Goal: Task Accomplishment & Management: Use online tool/utility

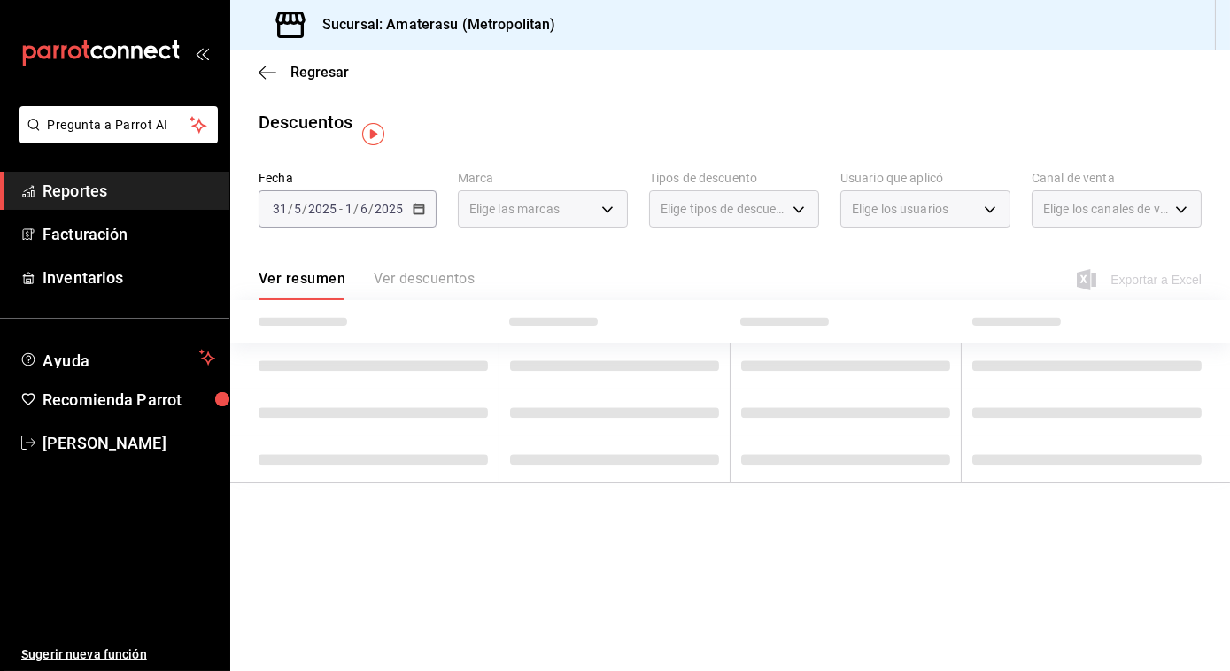
type input "e4cd7fcb-d45b-43ae-a99f-ad4ccfcd9032,f3afaab8-8c3d-4e49-a299-af9bdf6027b2"
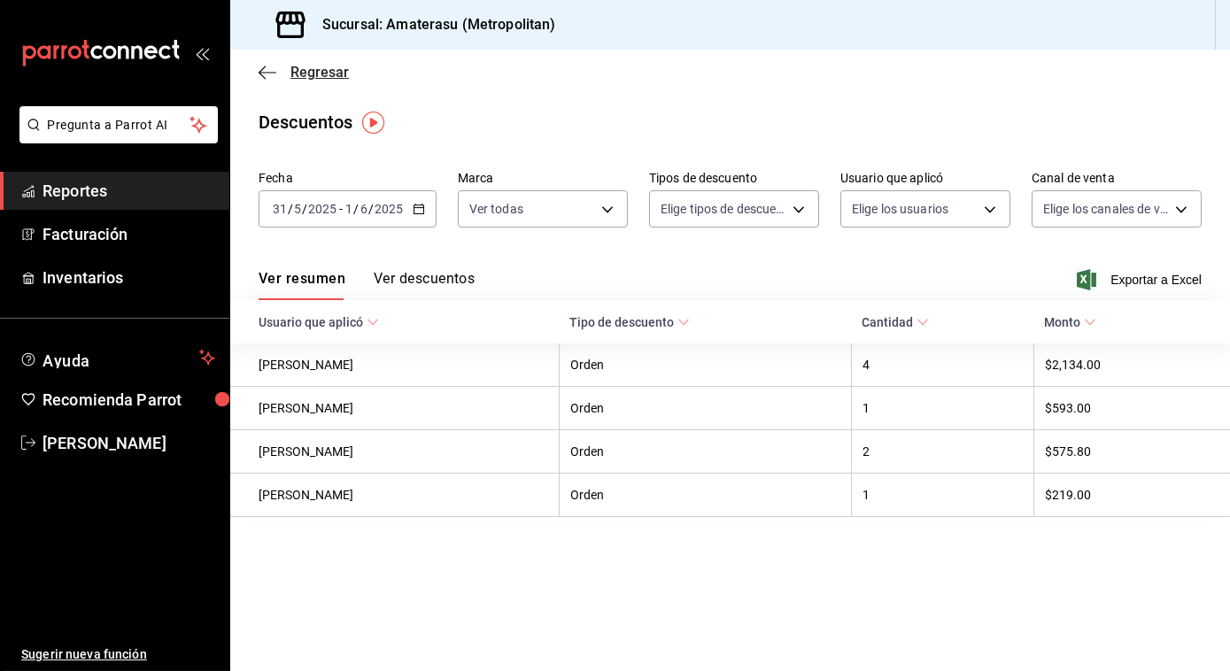
click at [260, 74] on icon "button" at bounding box center [268, 73] width 18 height 16
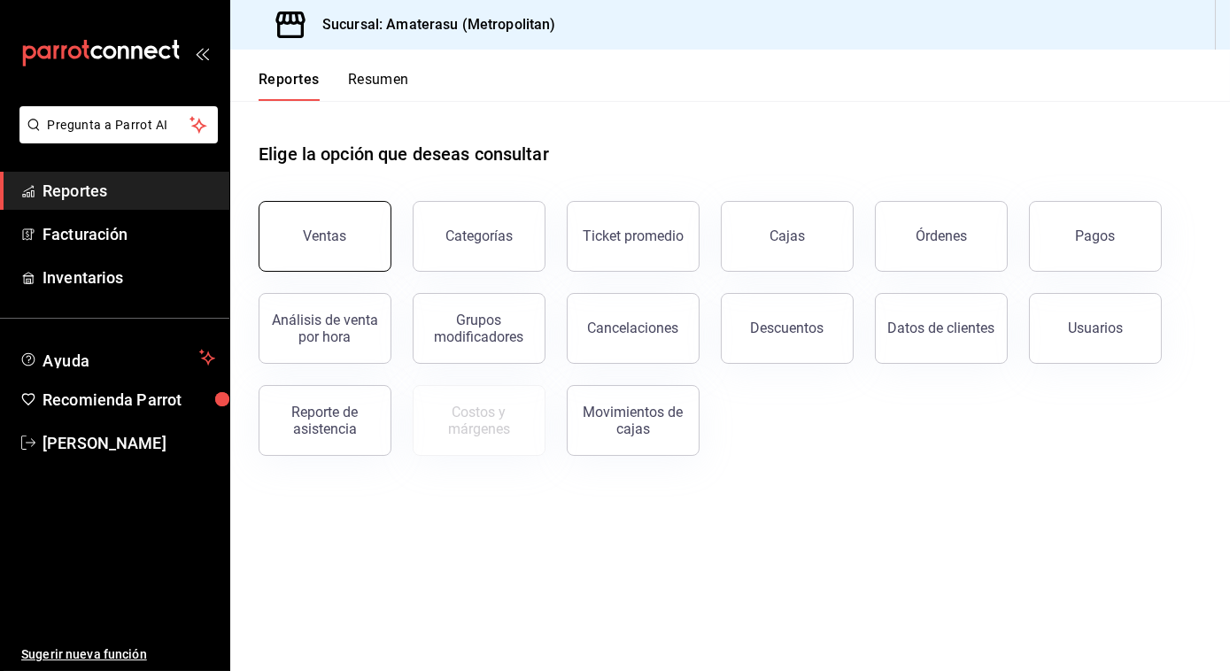
click at [314, 249] on button "Ventas" at bounding box center [325, 236] width 133 height 71
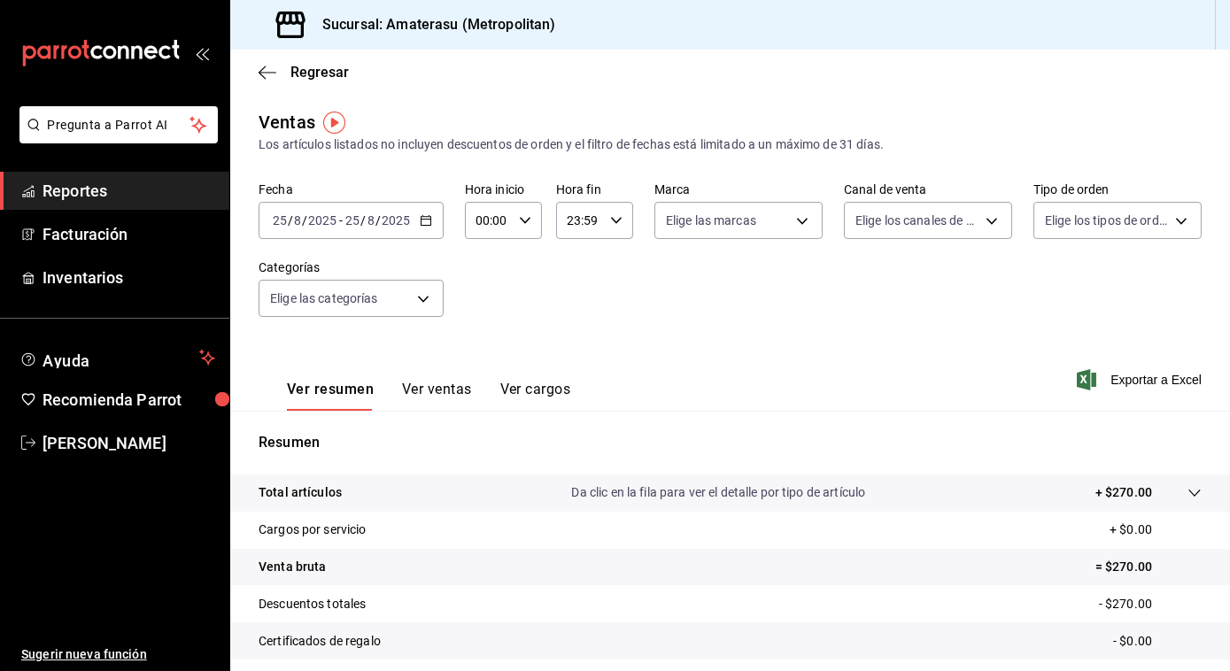
click at [434, 221] on div "[DATE] [DATE] - [DATE] [DATE]" at bounding box center [351, 220] width 185 height 37
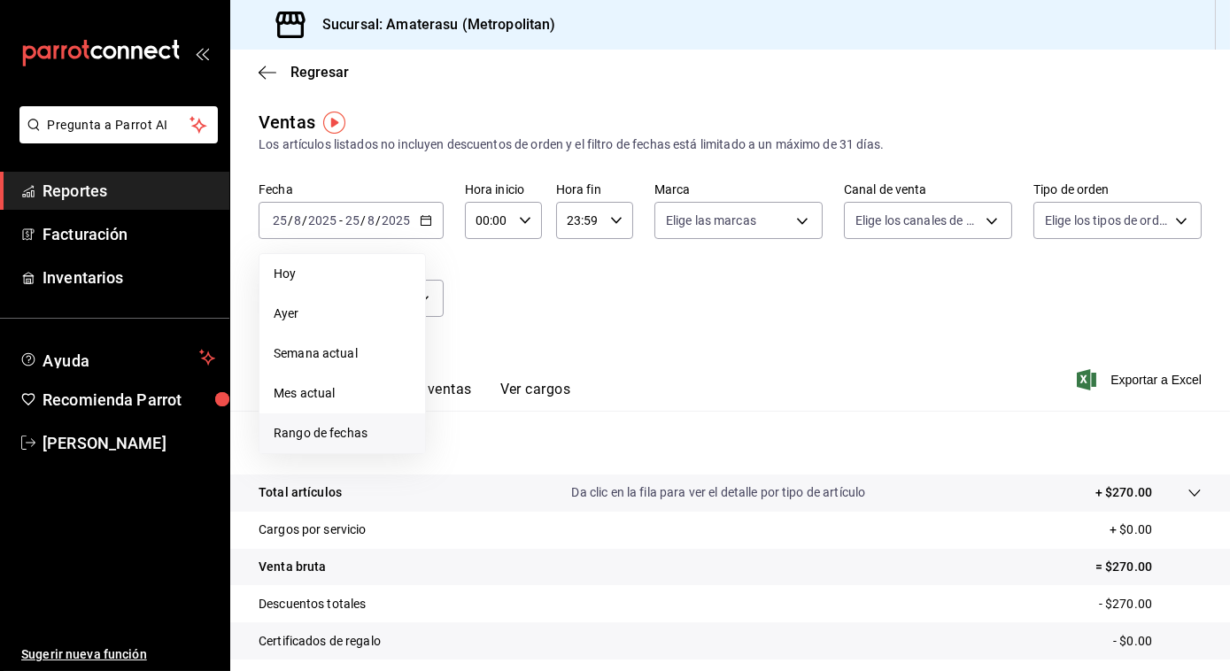
click at [314, 430] on span "Rango de fechas" at bounding box center [342, 433] width 137 height 19
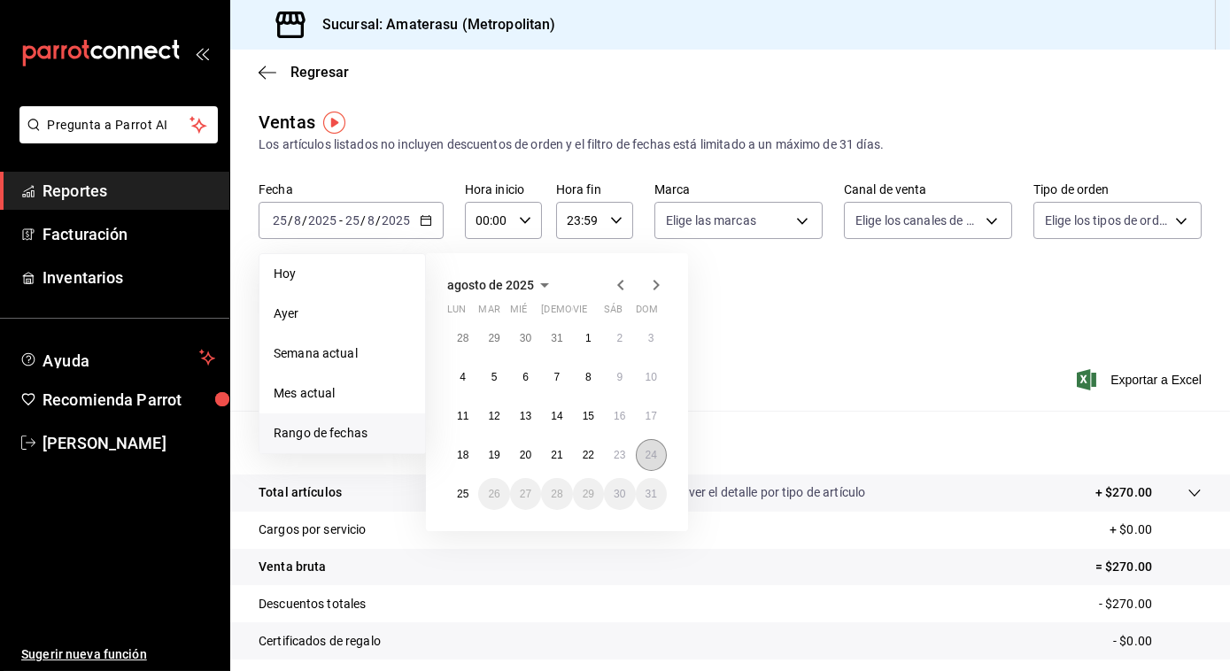
click at [651, 444] on button "24" at bounding box center [651, 455] width 31 height 32
click at [468, 500] on abbr "25" at bounding box center [463, 494] width 12 height 12
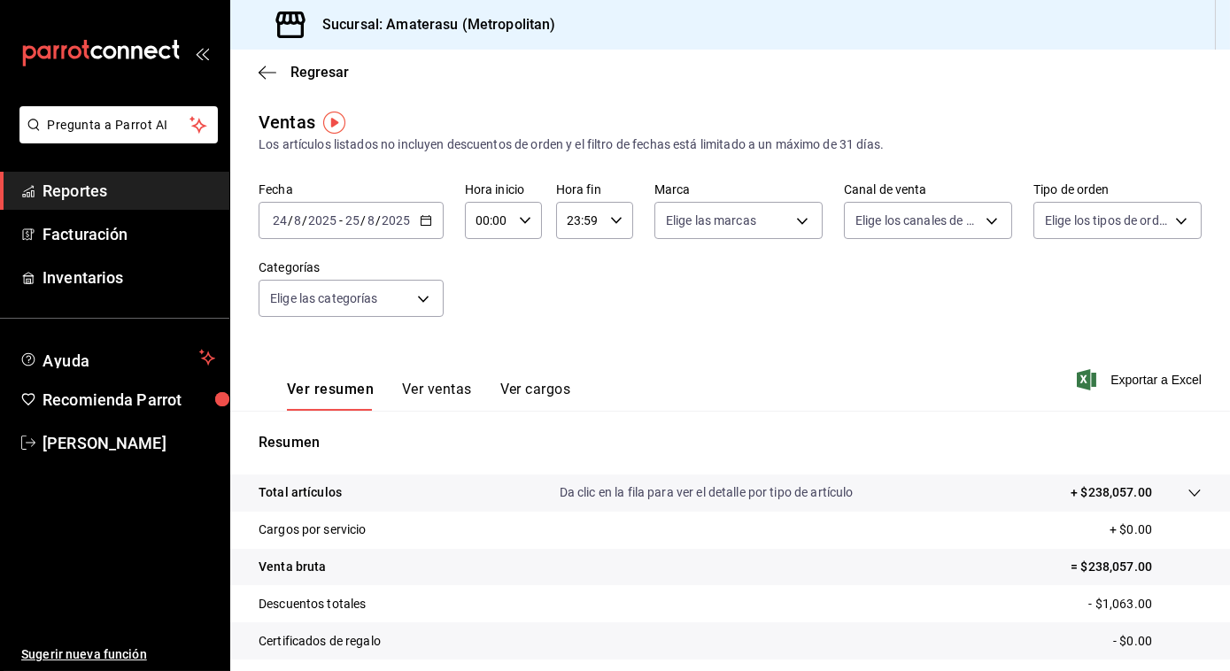
click at [519, 212] on div "00:00 Hora inicio" at bounding box center [503, 220] width 77 height 37
click at [482, 337] on span "05" at bounding box center [482, 343] width 10 height 14
type input "05:00"
click at [810, 267] on div at bounding box center [615, 335] width 1230 height 671
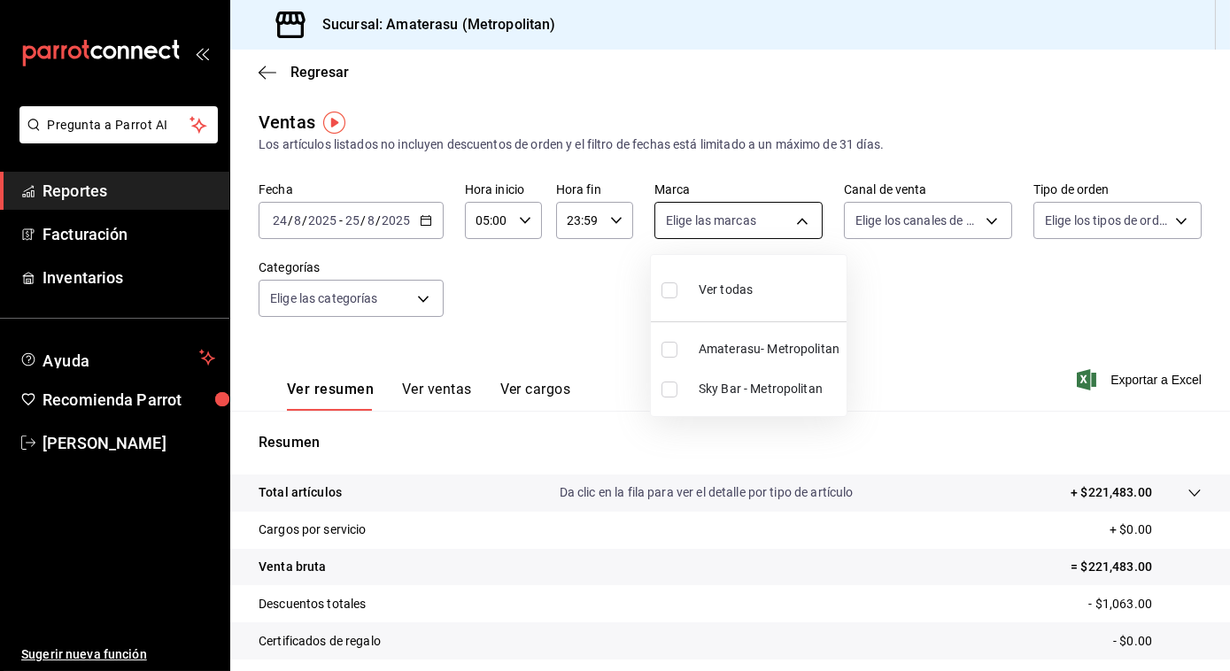
click at [787, 221] on body "Pregunta a Parrot AI Reportes Facturación Inventarios Ayuda Recomienda Parrot […" at bounding box center [615, 335] width 1230 height 671
click at [669, 351] on input "checkbox" at bounding box center [670, 350] width 16 height 16
checkbox input "true"
type input "e4cd7fcb-d45b-43ae-a99f-ad4ccfcd9032"
click at [965, 314] on div at bounding box center [615, 335] width 1230 height 671
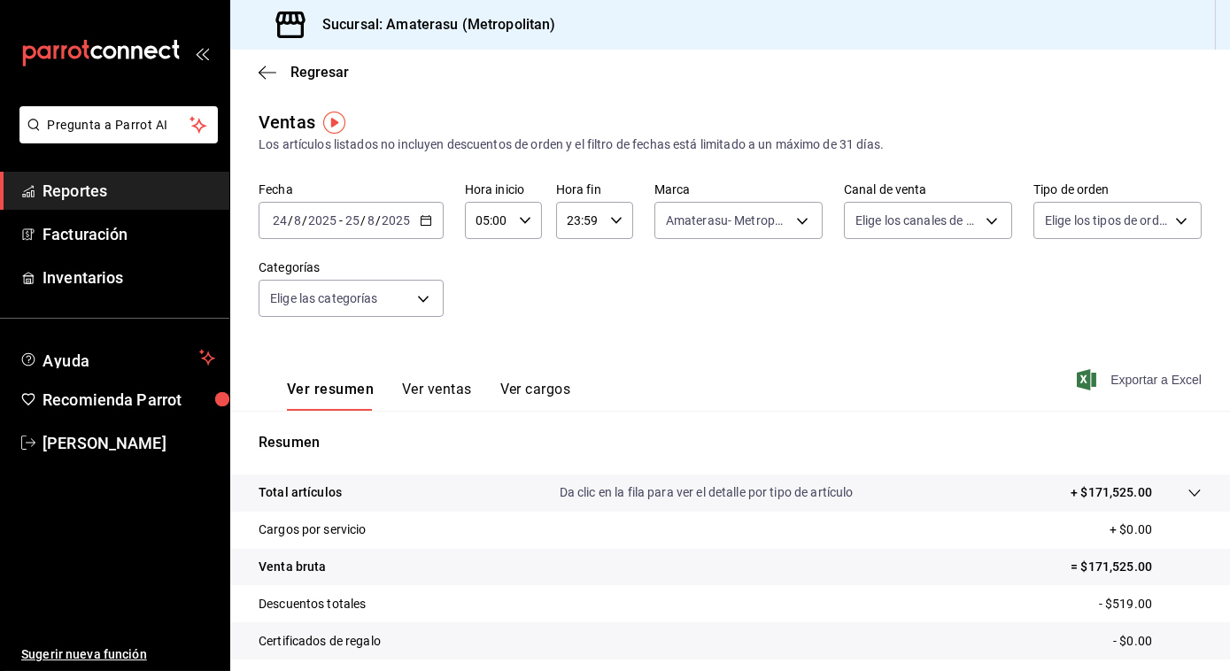
click at [1122, 383] on span "Exportar a Excel" at bounding box center [1141, 379] width 121 height 21
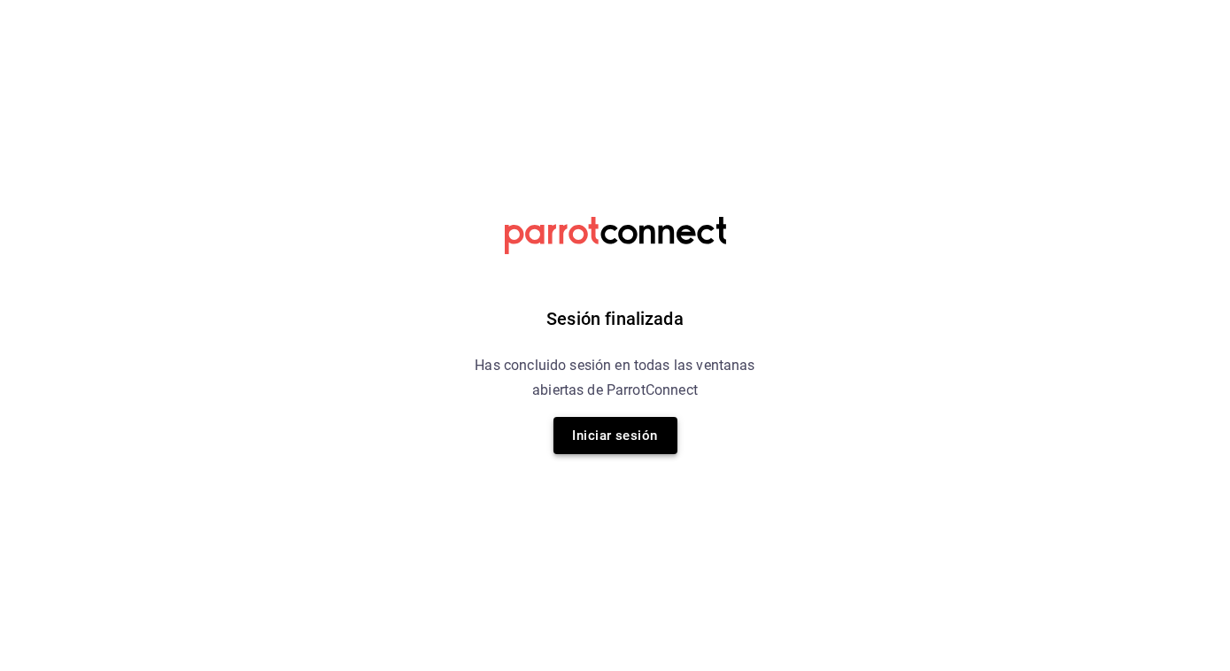
click at [603, 442] on button "Iniciar sesión" at bounding box center [616, 435] width 124 height 37
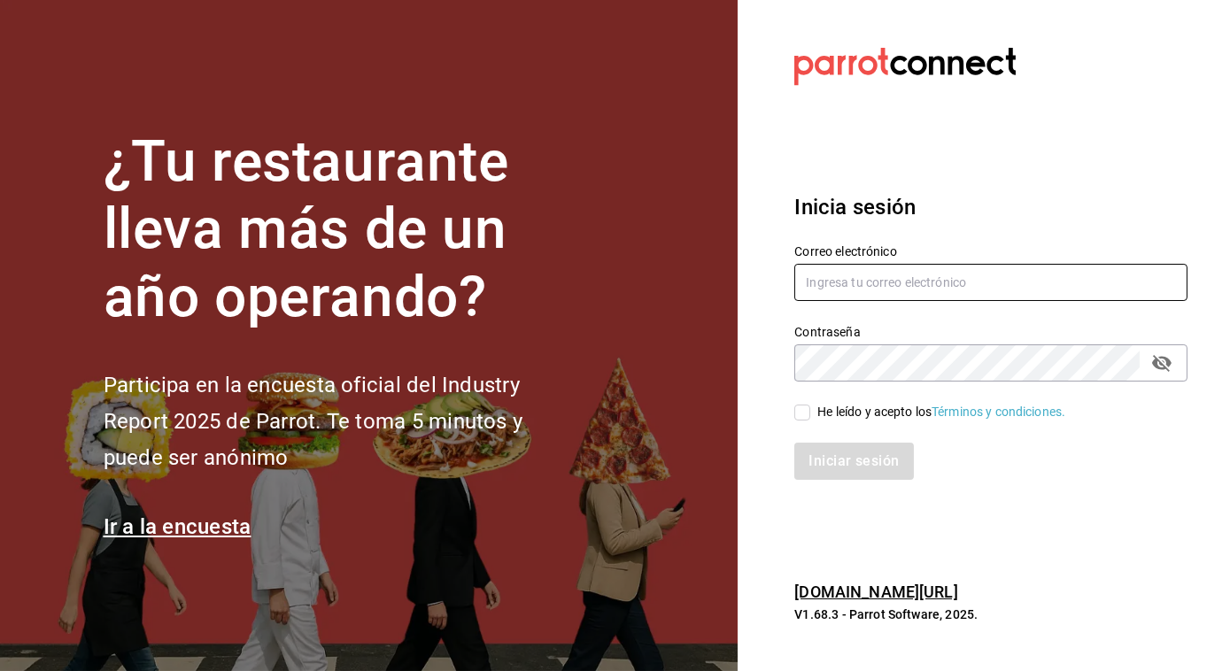
click at [836, 300] on input "text" at bounding box center [990, 282] width 393 height 37
type input "[PERSON_NAME][EMAIL_ADDRESS][PERSON_NAME][DOMAIN_NAME]"
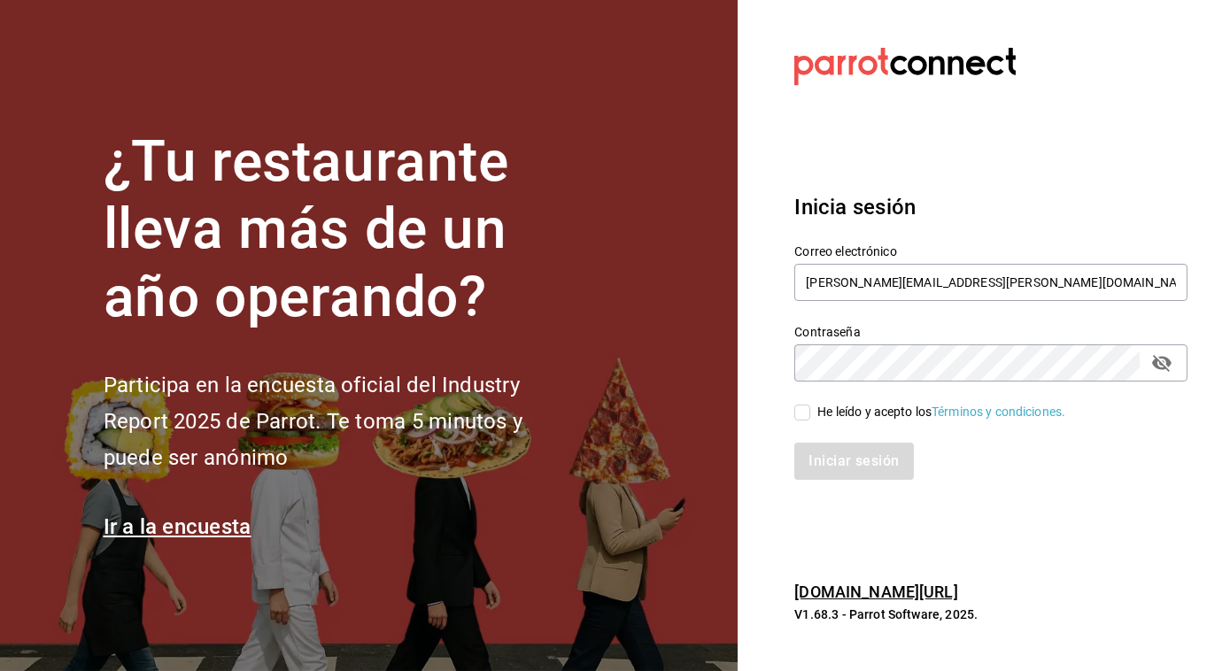
click at [802, 412] on input "He leído y acepto los Términos y condiciones." at bounding box center [802, 413] width 16 height 16
checkbox input "true"
click at [816, 468] on button "Iniciar sesión" at bounding box center [854, 461] width 120 height 37
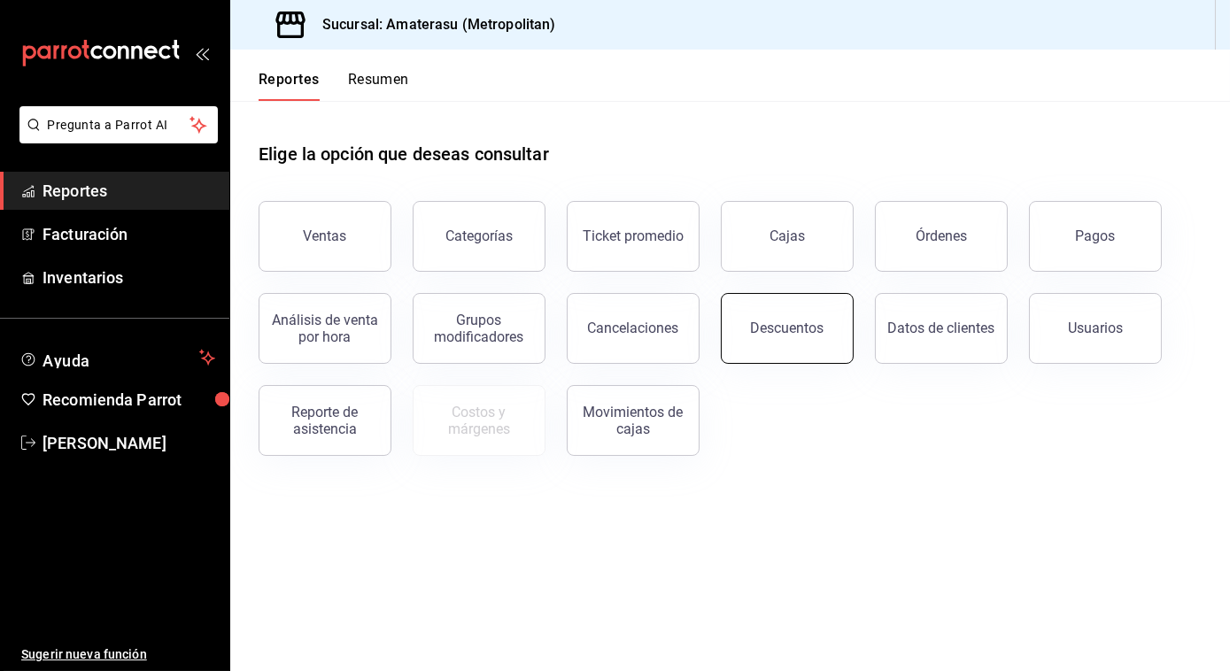
click at [797, 330] on div "Descuentos" at bounding box center [788, 328] width 74 height 17
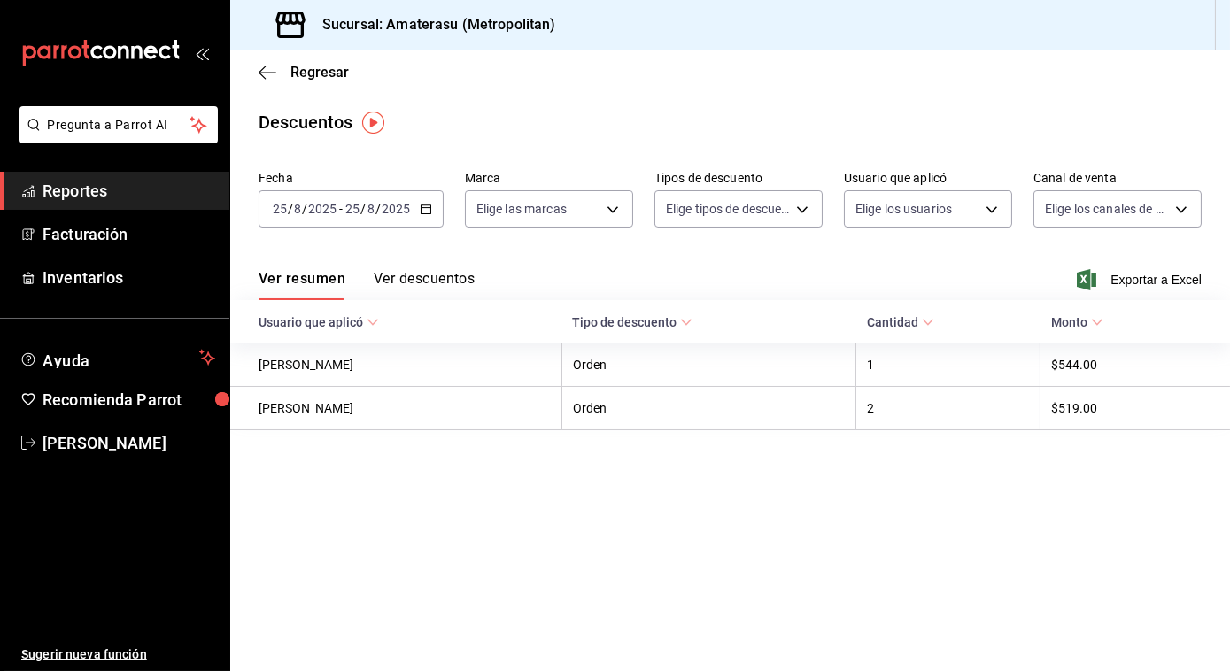
click at [420, 204] on icon "button" at bounding box center [426, 209] width 12 height 12
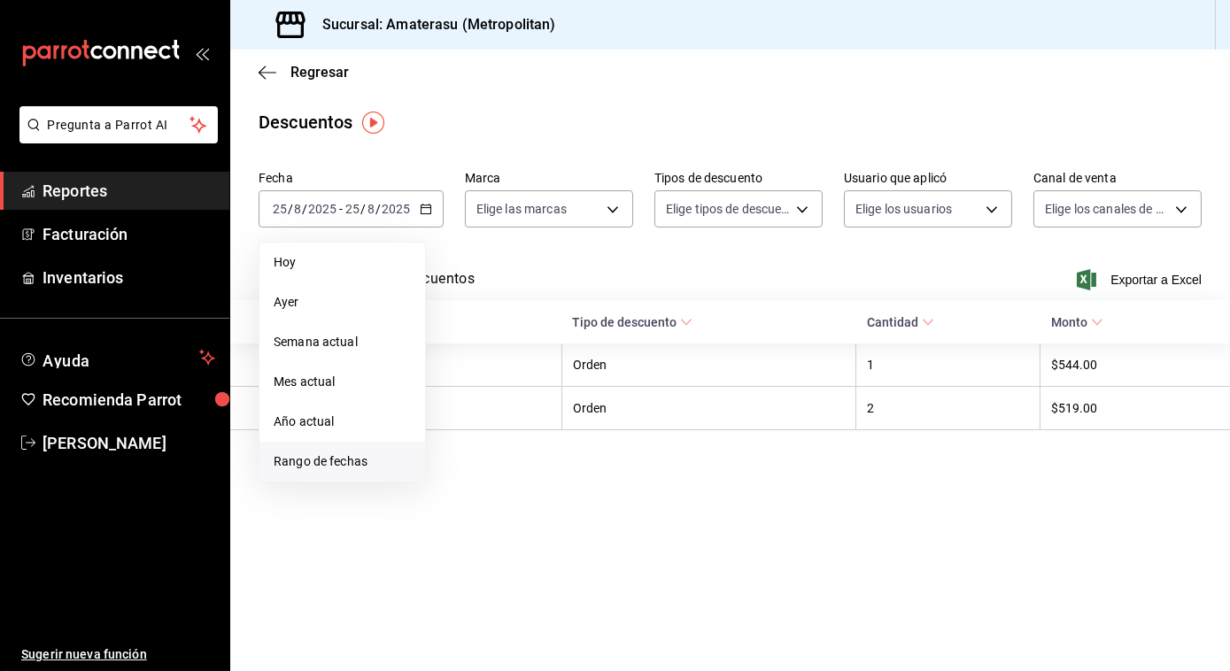
click at [315, 463] on span "Rango de fechas" at bounding box center [342, 462] width 137 height 19
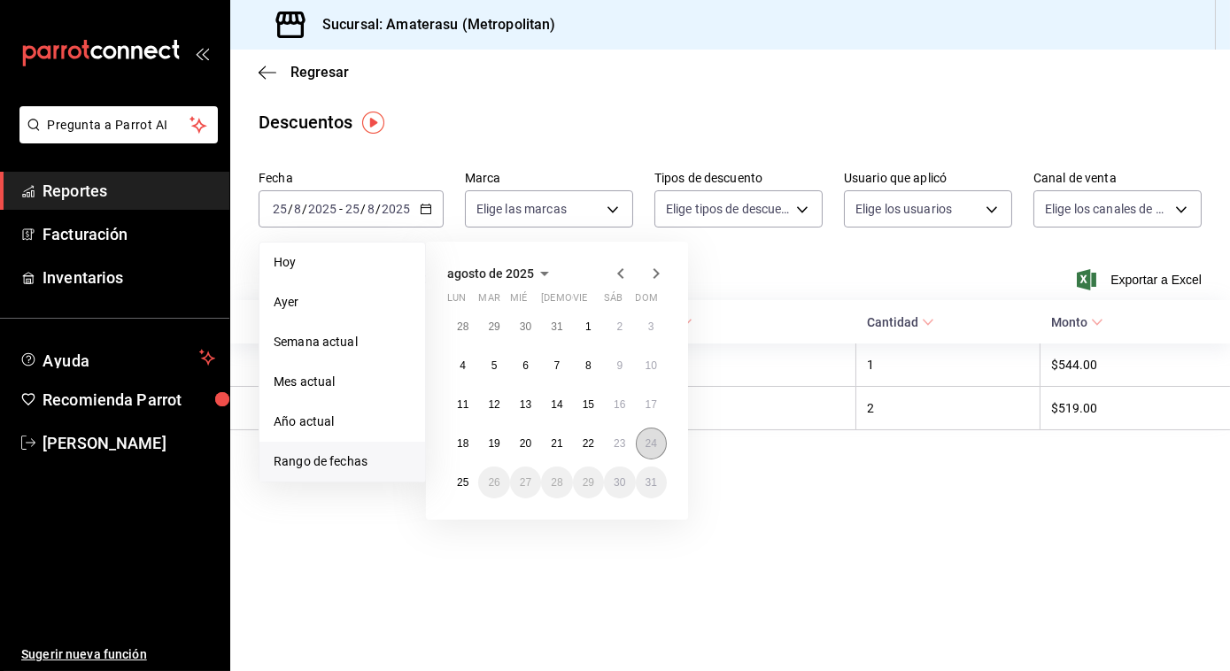
click at [659, 444] on button "24" at bounding box center [651, 444] width 31 height 32
click at [463, 484] on abbr "25" at bounding box center [463, 483] width 12 height 12
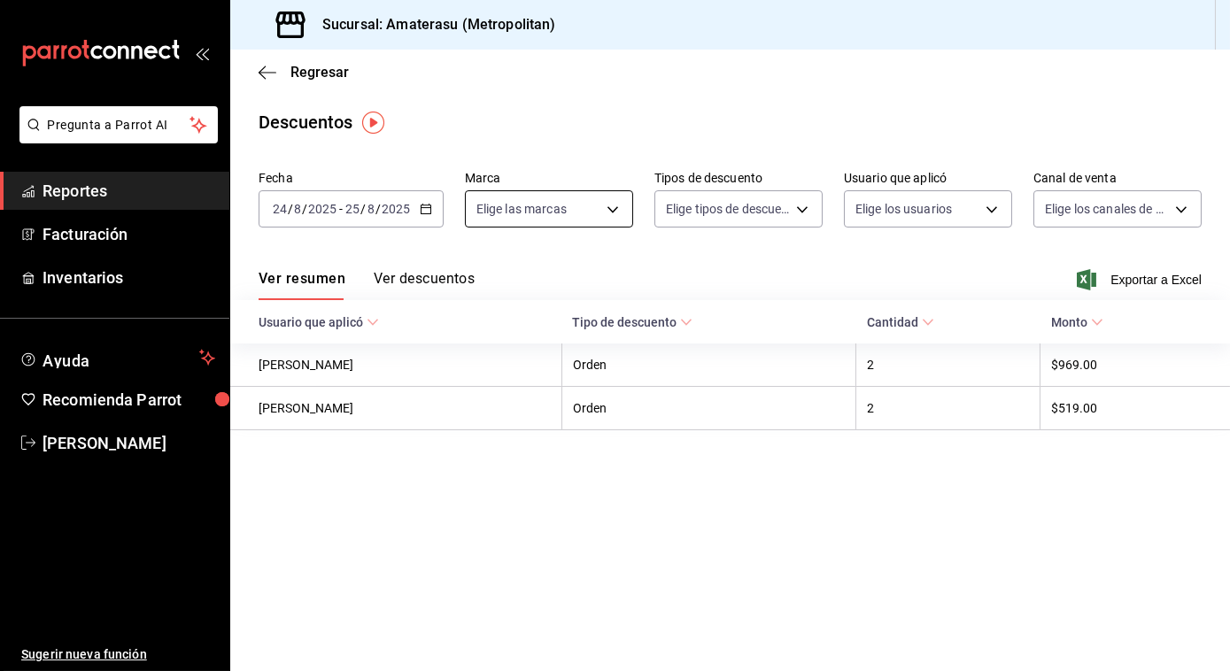
click at [611, 206] on body "Pregunta a Parrot AI Reportes Facturación Inventarios Ayuda Recomienda Parrot J…" at bounding box center [615, 335] width 1230 height 671
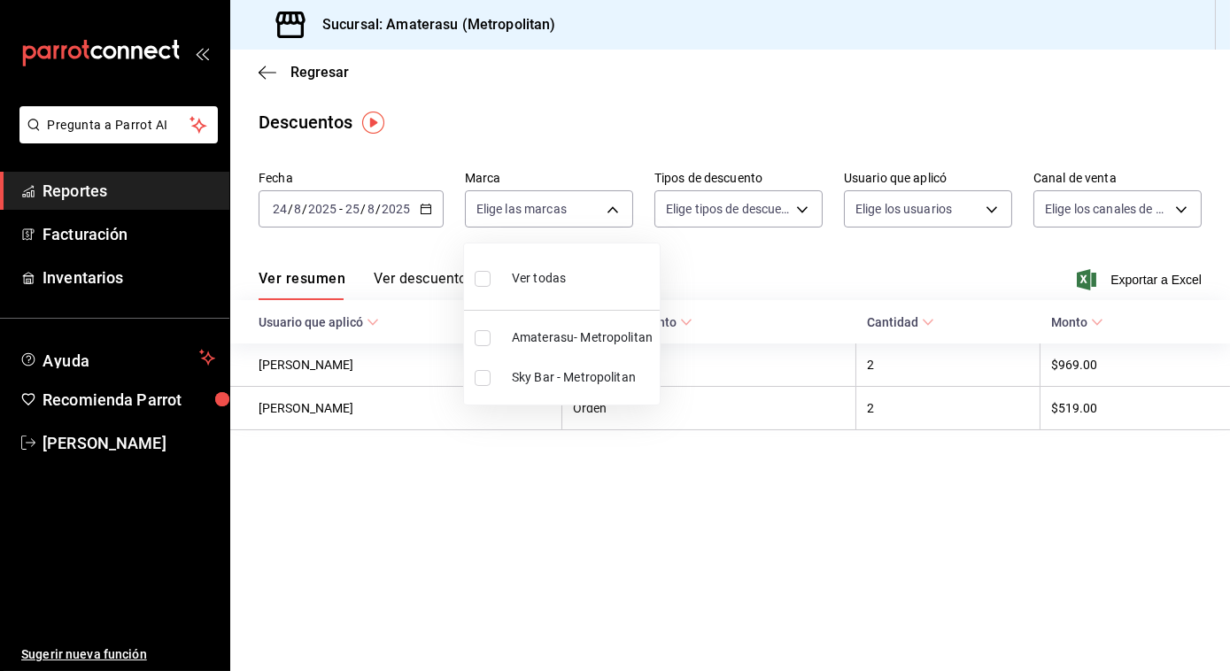
click at [484, 282] on input "checkbox" at bounding box center [483, 279] width 16 height 16
checkbox input "true"
type input "e4cd7fcb-d45b-43ae-a99f-ad4ccfcd9032,f3afaab8-8c3d-4e49-a299-af9bdf6027b2"
checkbox input "true"
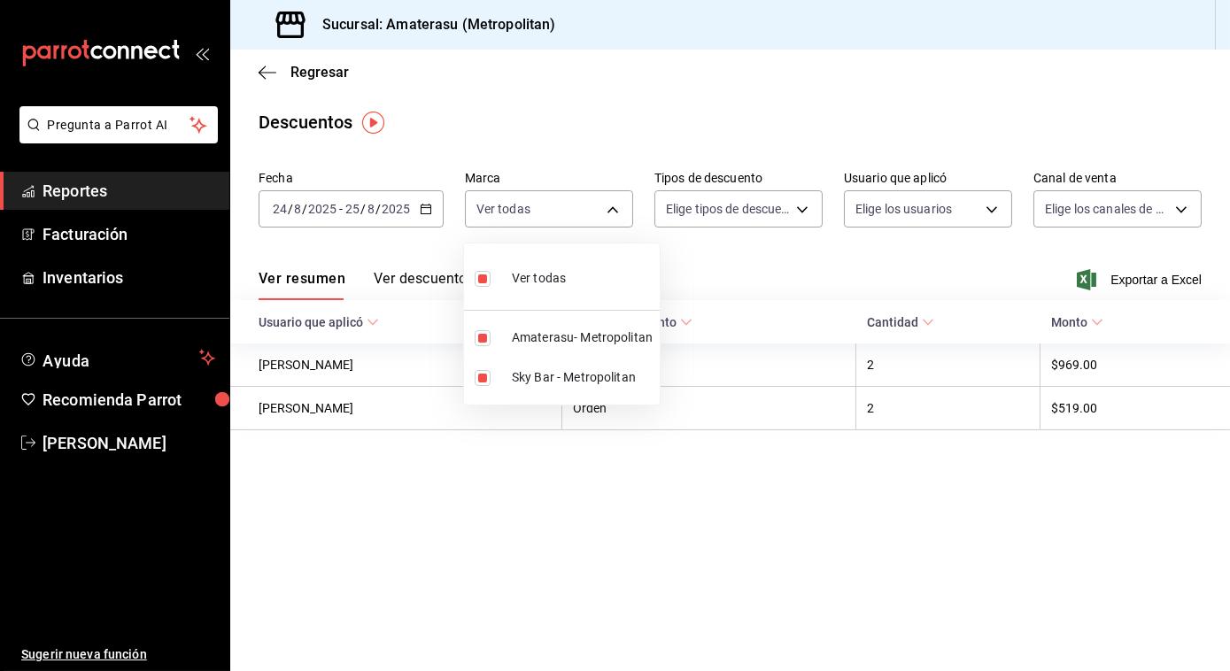
click at [831, 276] on div at bounding box center [615, 335] width 1230 height 671
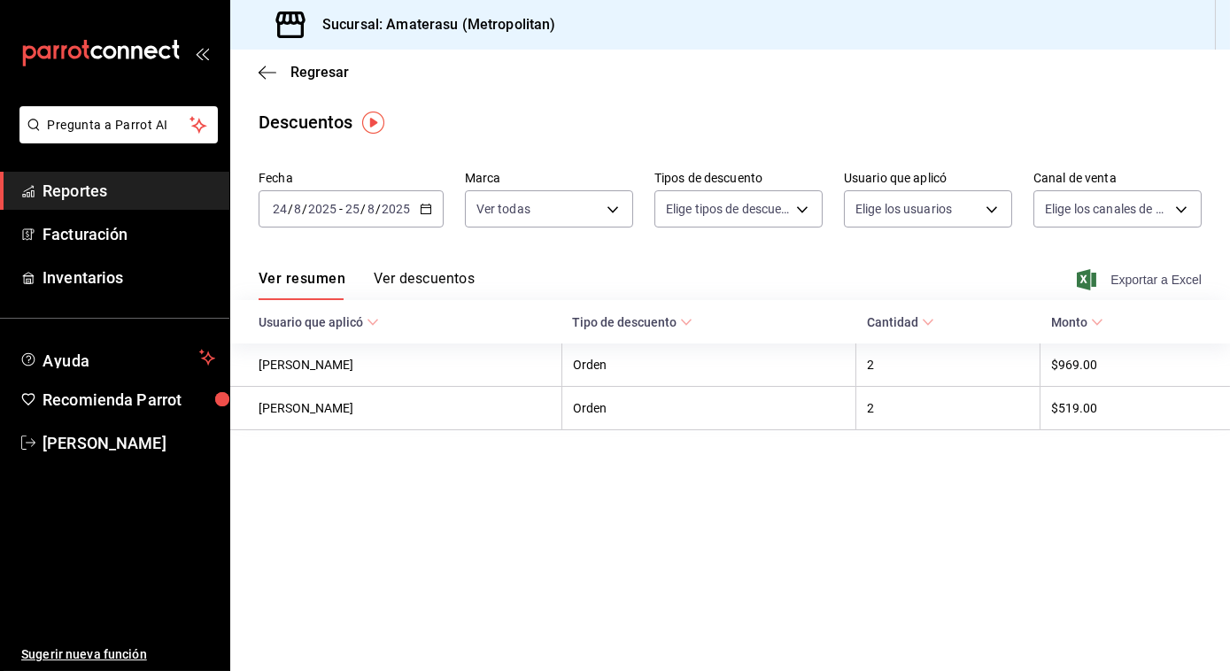
click at [1181, 277] on span "Exportar a Excel" at bounding box center [1141, 279] width 121 height 21
click at [271, 76] on icon "button" at bounding box center [268, 73] width 18 height 16
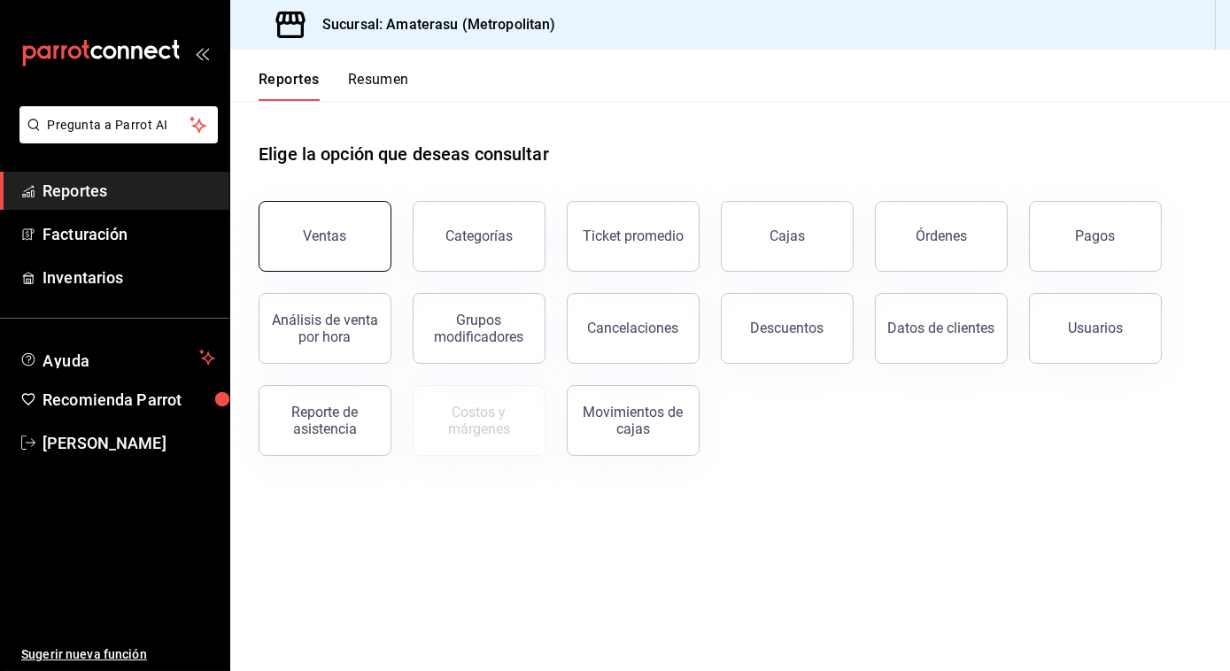
click at [361, 225] on button "Ventas" at bounding box center [325, 236] width 133 height 71
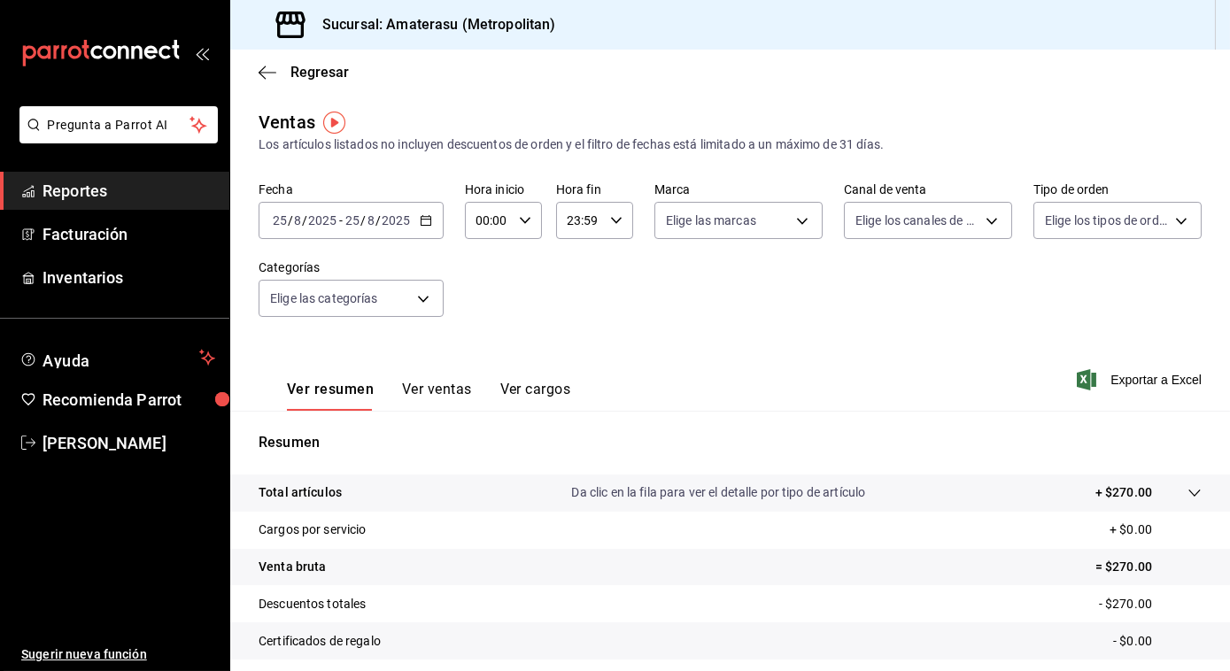
click at [420, 221] on icon "button" at bounding box center [426, 220] width 12 height 12
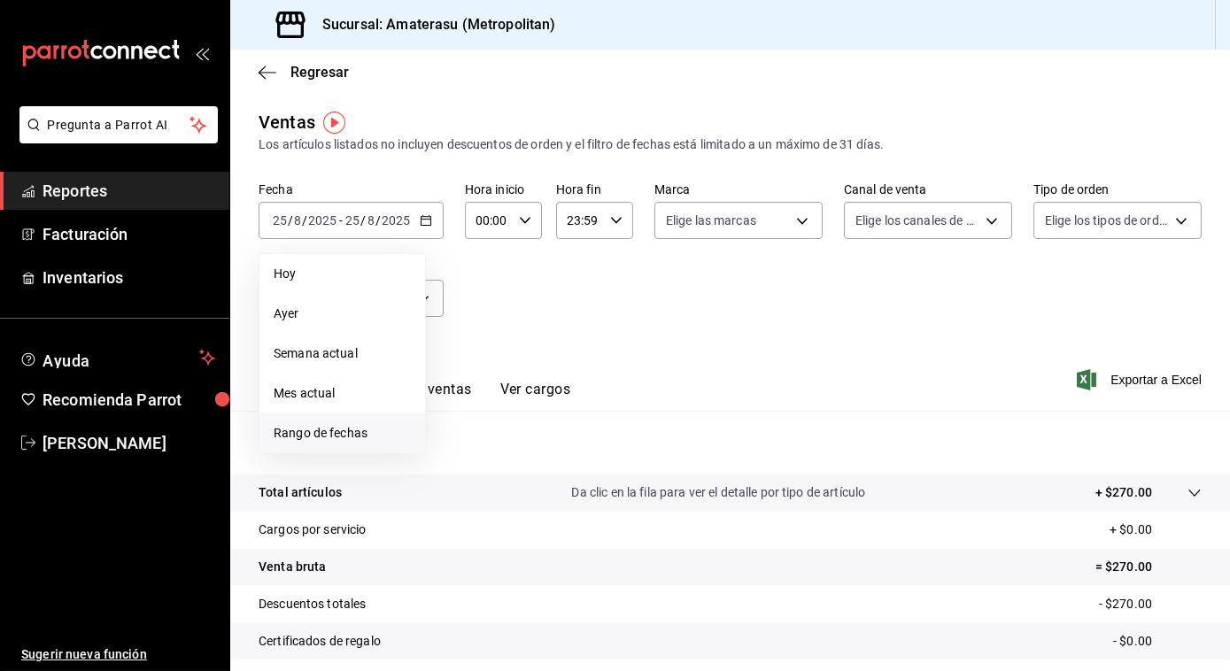
click at [338, 422] on li "Rango de fechas" at bounding box center [343, 434] width 166 height 40
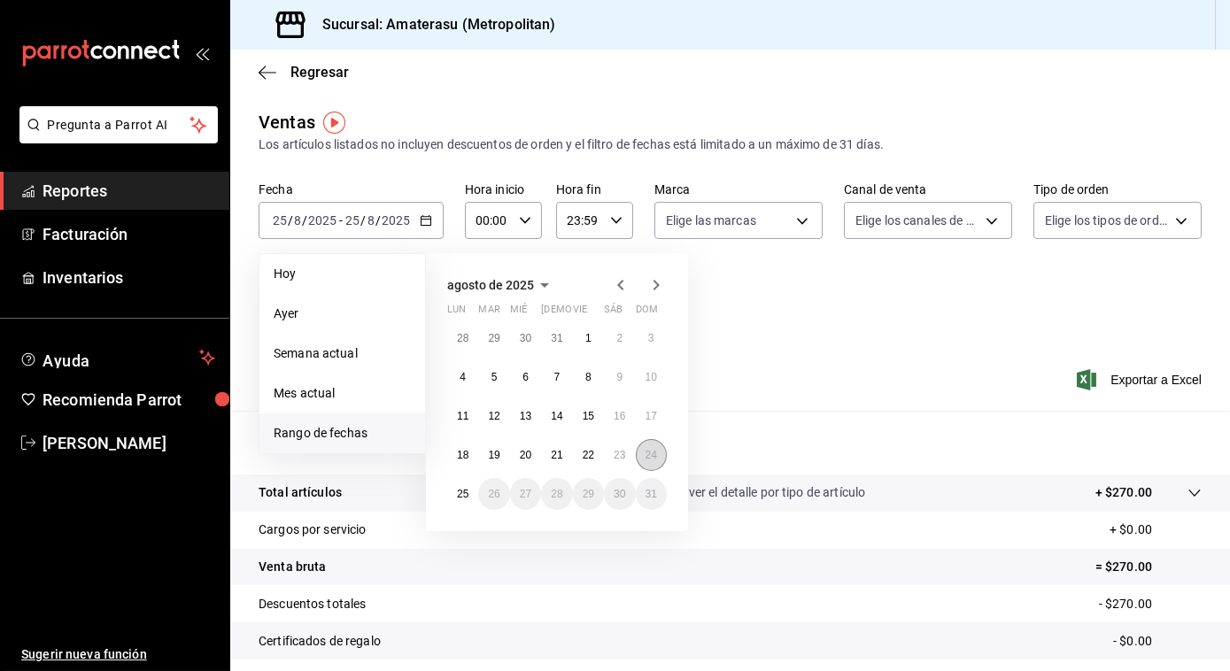
click at [657, 460] on button "24" at bounding box center [651, 455] width 31 height 32
click at [461, 494] on abbr "25" at bounding box center [463, 494] width 12 height 12
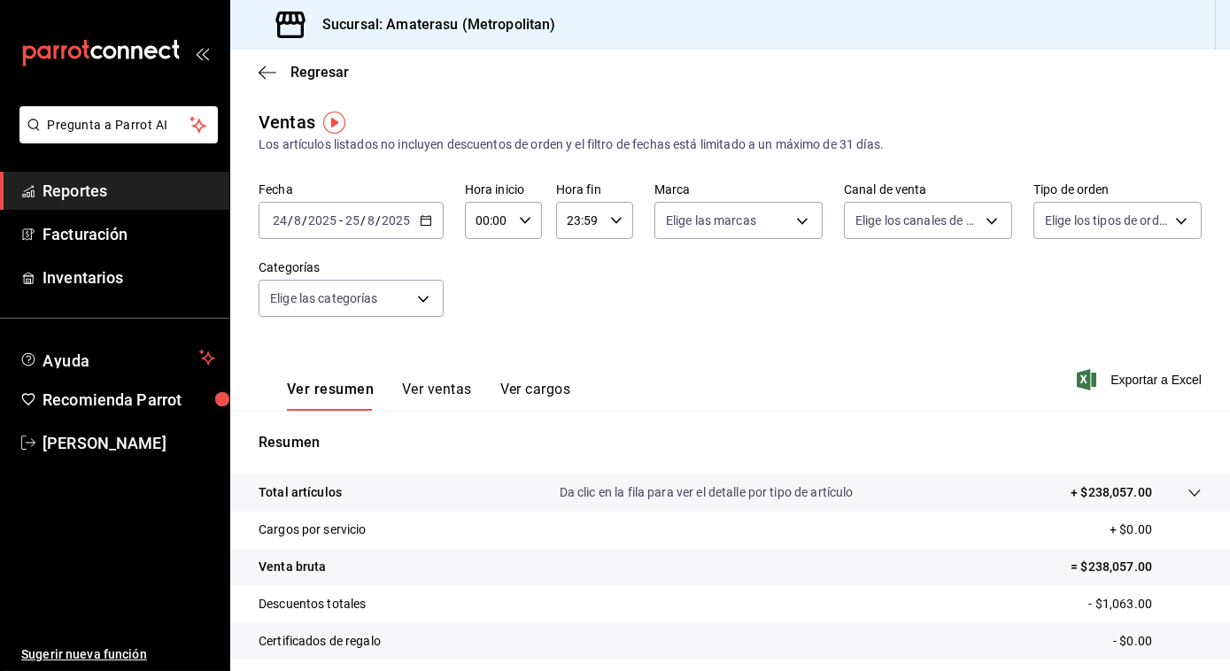
click at [524, 222] on icon "button" at bounding box center [525, 220] width 12 height 12
click at [483, 334] on span "05" at bounding box center [482, 341] width 10 height 14
type input "05:00"
click at [796, 221] on div at bounding box center [615, 335] width 1230 height 671
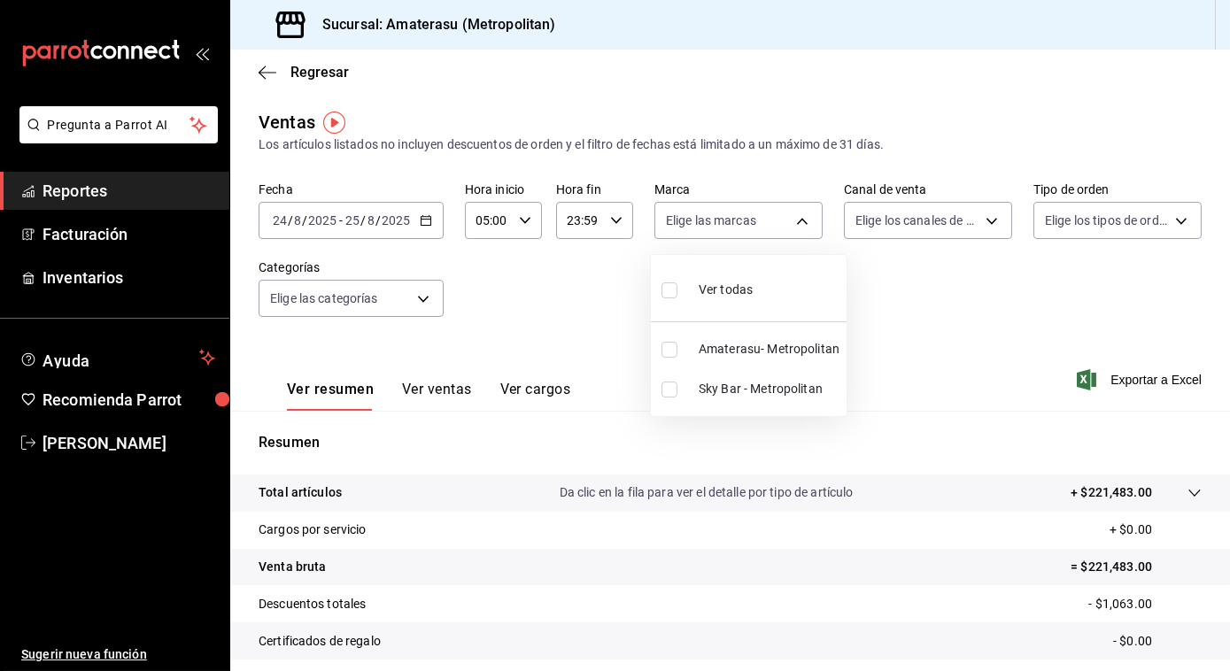
click at [796, 221] on body "Pregunta a Parrot AI Reportes Facturación Inventarios Ayuda Recomienda Parrot […" at bounding box center [615, 335] width 1230 height 671
click at [670, 284] on input "checkbox" at bounding box center [670, 291] width 16 height 16
checkbox input "true"
type input "e4cd7fcb-d45b-43ae-a99f-ad4ccfcd9032,f3afaab8-8c3d-4e49-a299-af9bdf6027b2"
checkbox input "true"
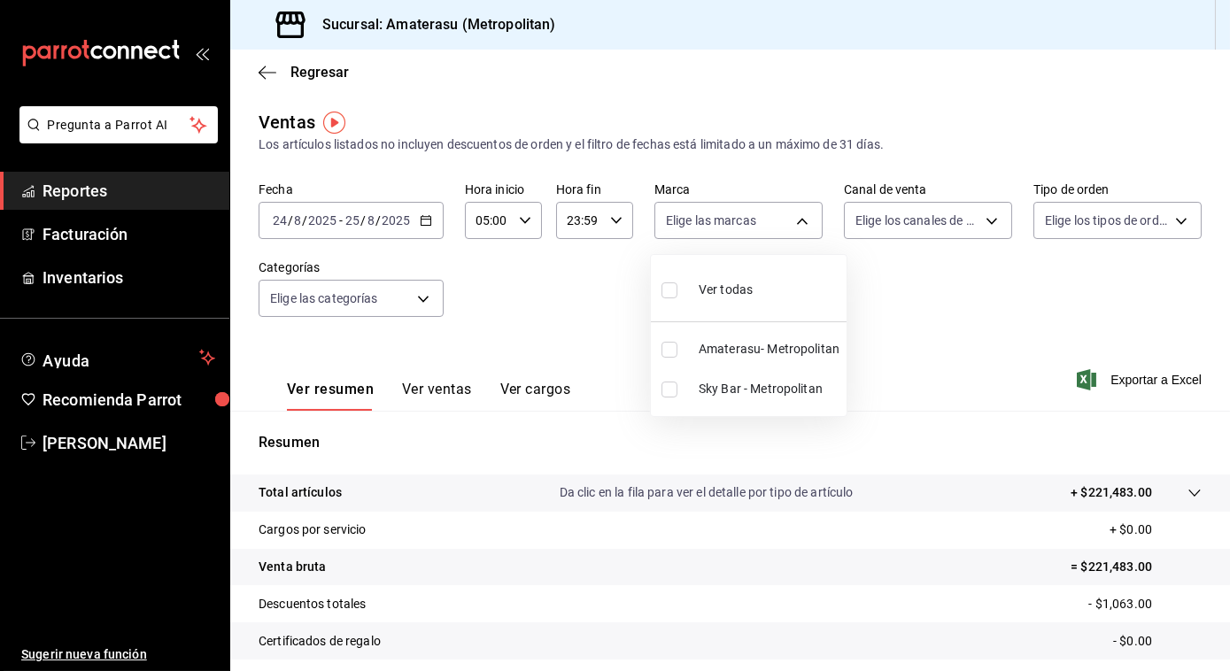
checkbox input "true"
click at [1019, 303] on div at bounding box center [615, 335] width 1230 height 671
click at [1125, 374] on span "Exportar a Excel" at bounding box center [1141, 379] width 121 height 21
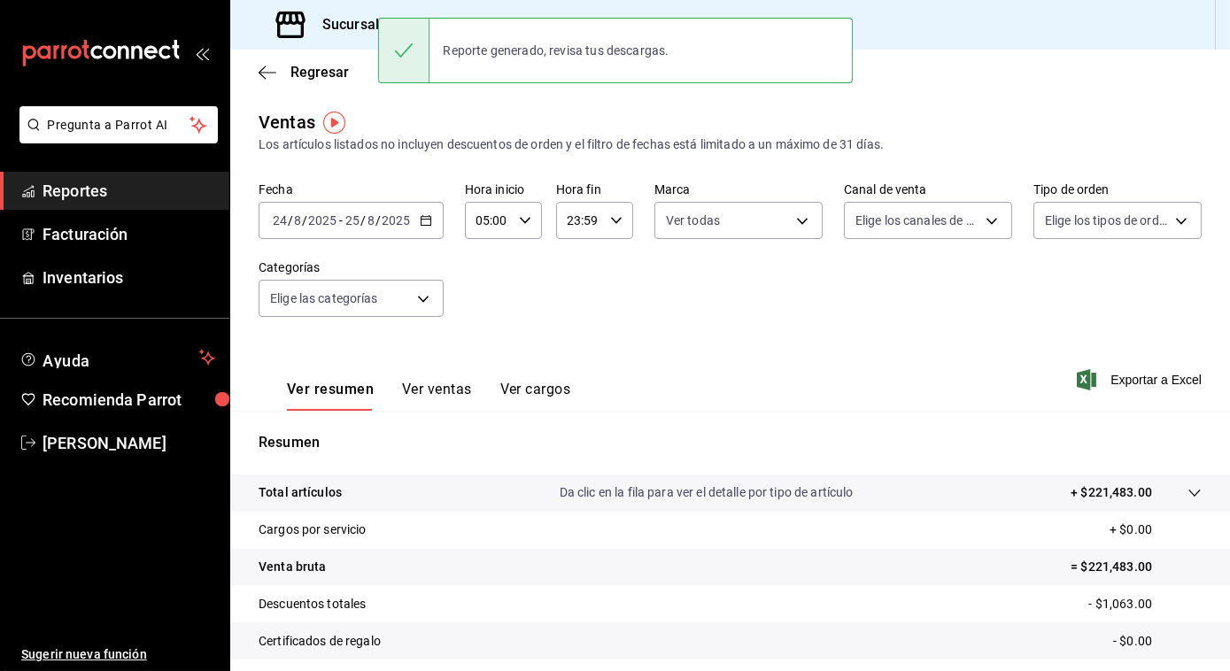
click at [1089, 308] on div "Fecha 2025-08-24 24 / 8 / 2025 - 2025-08-25 25 / 8 / 2025 Hora inicio 05:00 Hor…" at bounding box center [730, 260] width 943 height 156
drag, startPoint x: 252, startPoint y: 60, endPoint x: 262, endPoint y: 73, distance: 16.3
click at [262, 73] on div "Regresar" at bounding box center [730, 72] width 1000 height 45
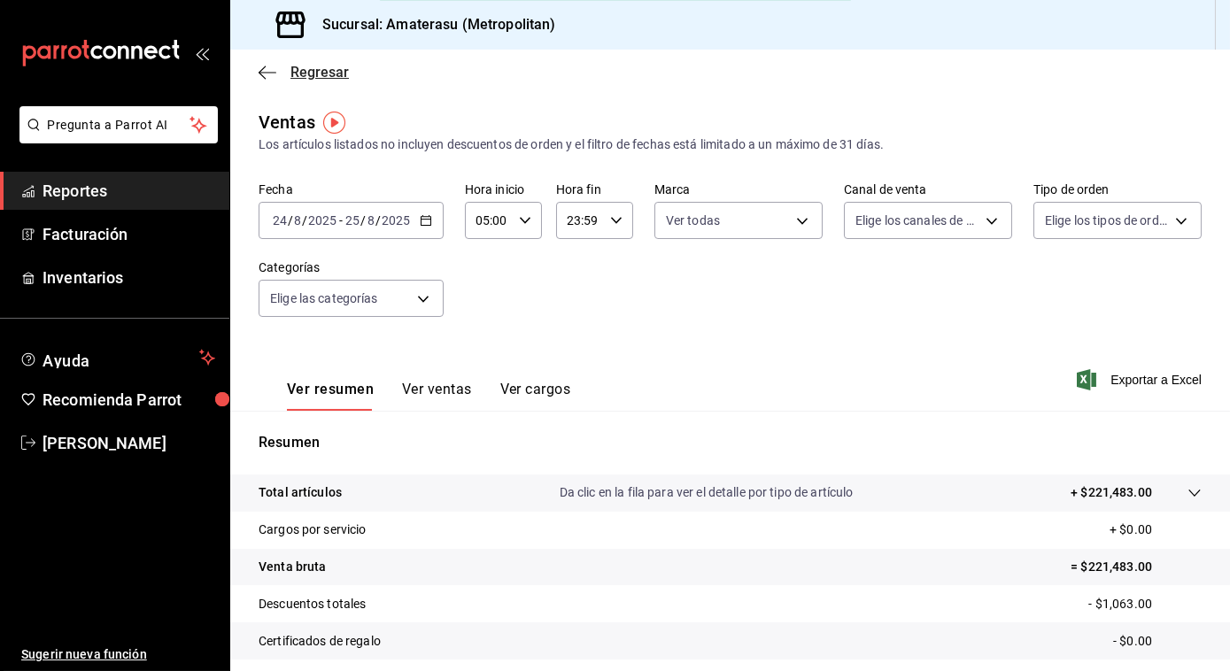
click at [262, 73] on icon "button" at bounding box center [268, 73] width 18 height 16
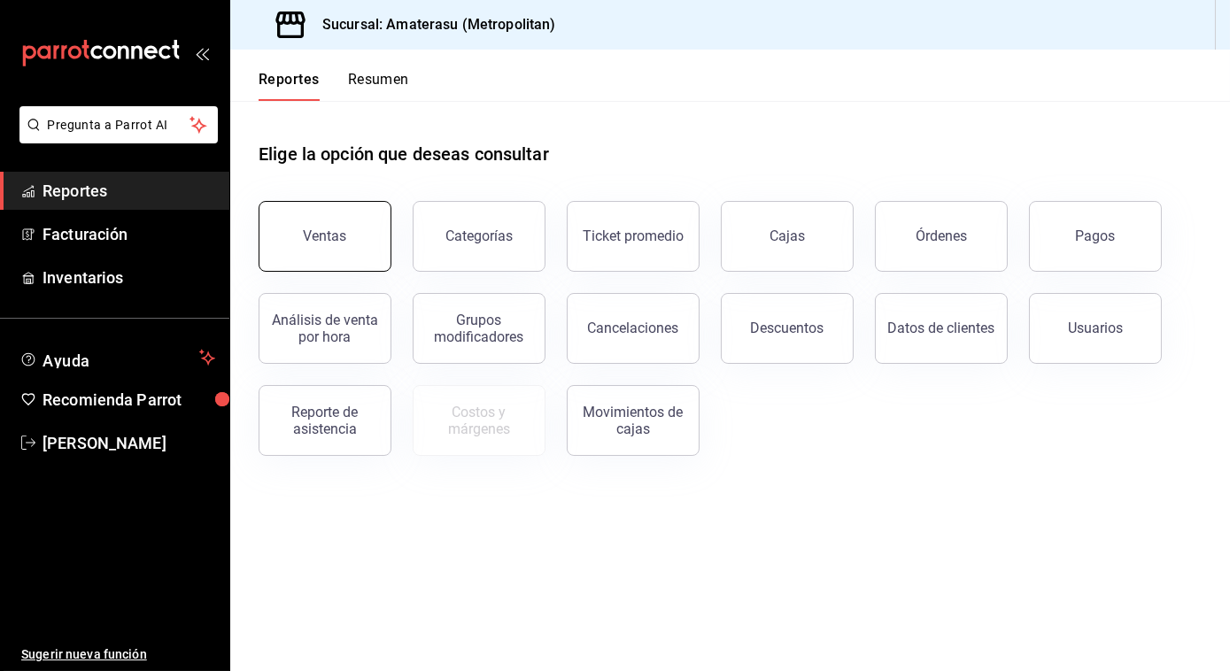
click at [340, 213] on button "Ventas" at bounding box center [325, 236] width 133 height 71
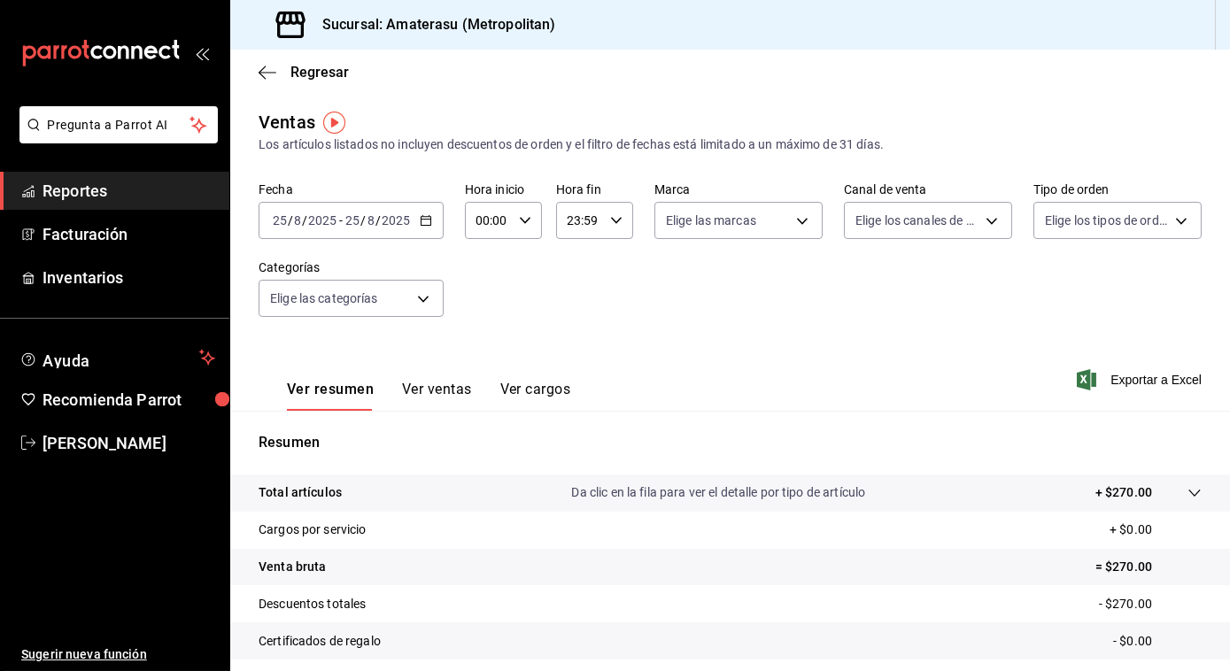
click at [435, 215] on div "[DATE] [DATE] - [DATE] [DATE]" at bounding box center [351, 220] width 185 height 37
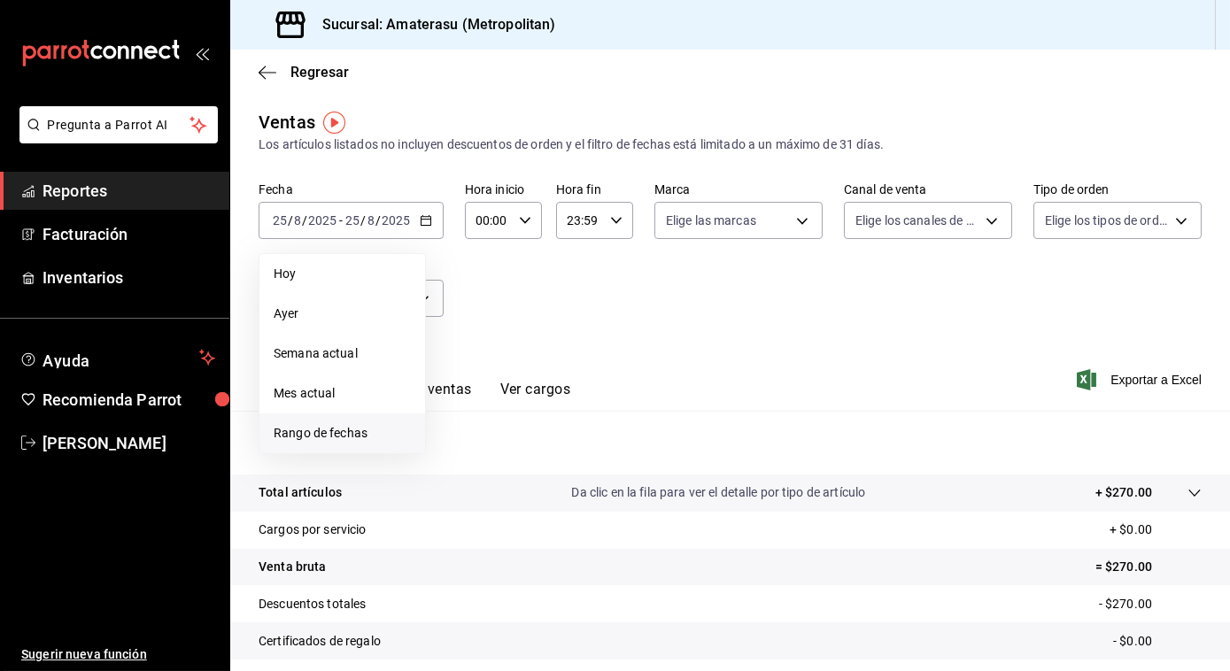
click at [330, 441] on span "Rango de fechas" at bounding box center [342, 433] width 137 height 19
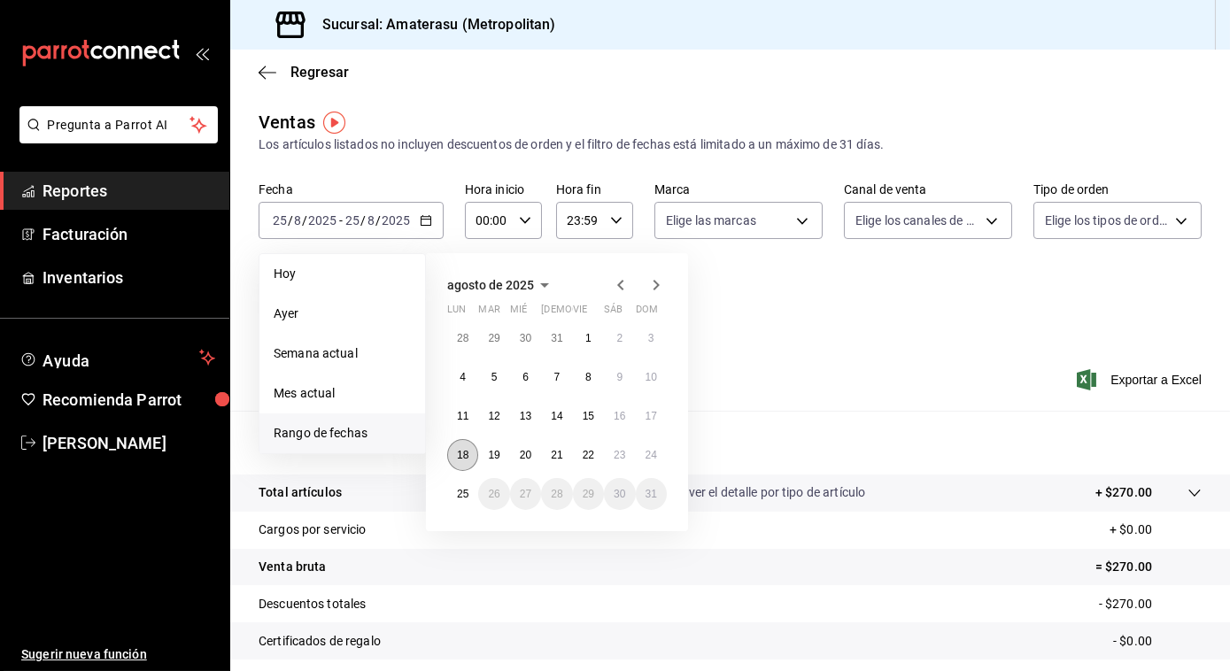
click at [462, 445] on button "18" at bounding box center [462, 455] width 31 height 32
click at [660, 445] on button "24" at bounding box center [651, 455] width 31 height 32
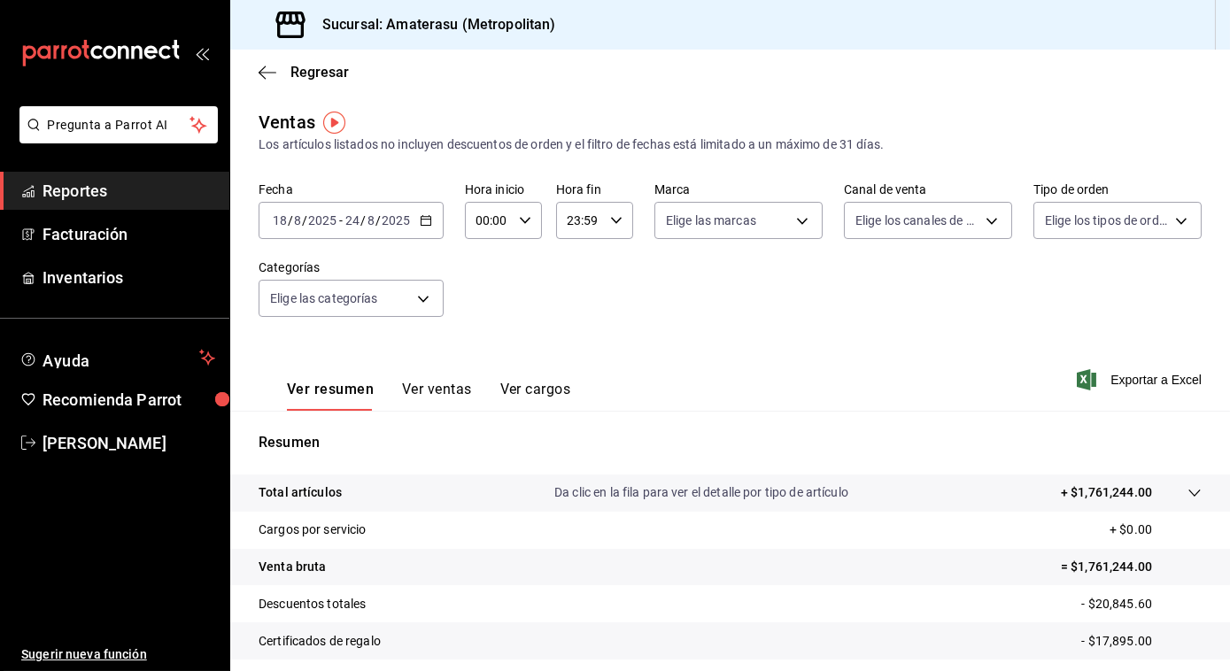
click at [524, 220] on \(Stroke\) "button" at bounding box center [525, 220] width 11 height 6
click at [486, 282] on button "05" at bounding box center [482, 272] width 31 height 35
type input "05:00"
click at [677, 277] on div at bounding box center [615, 335] width 1230 height 671
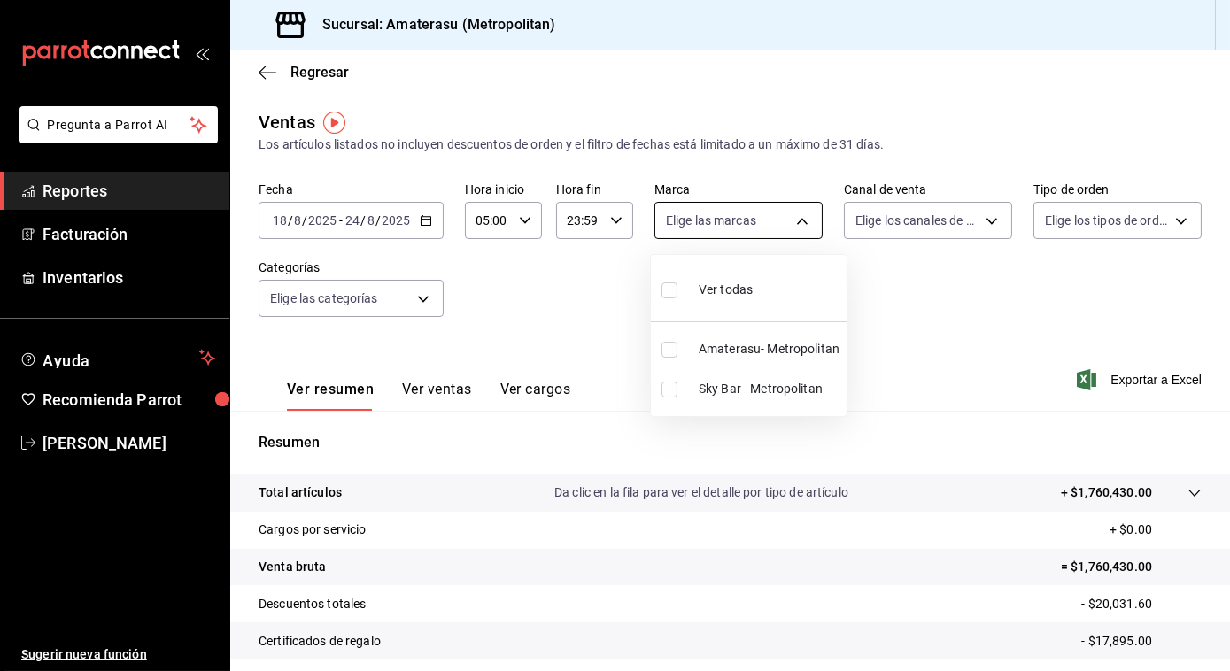
click at [789, 221] on body "Pregunta a Parrot AI Reportes Facturación Inventarios Ayuda Recomienda Parrot J…" at bounding box center [615, 335] width 1230 height 671
click at [678, 348] on label at bounding box center [673, 350] width 23 height 16
click at [678, 348] on input "checkbox" at bounding box center [670, 350] width 16 height 16
checkbox input "false"
click at [673, 350] on input "checkbox" at bounding box center [670, 350] width 16 height 16
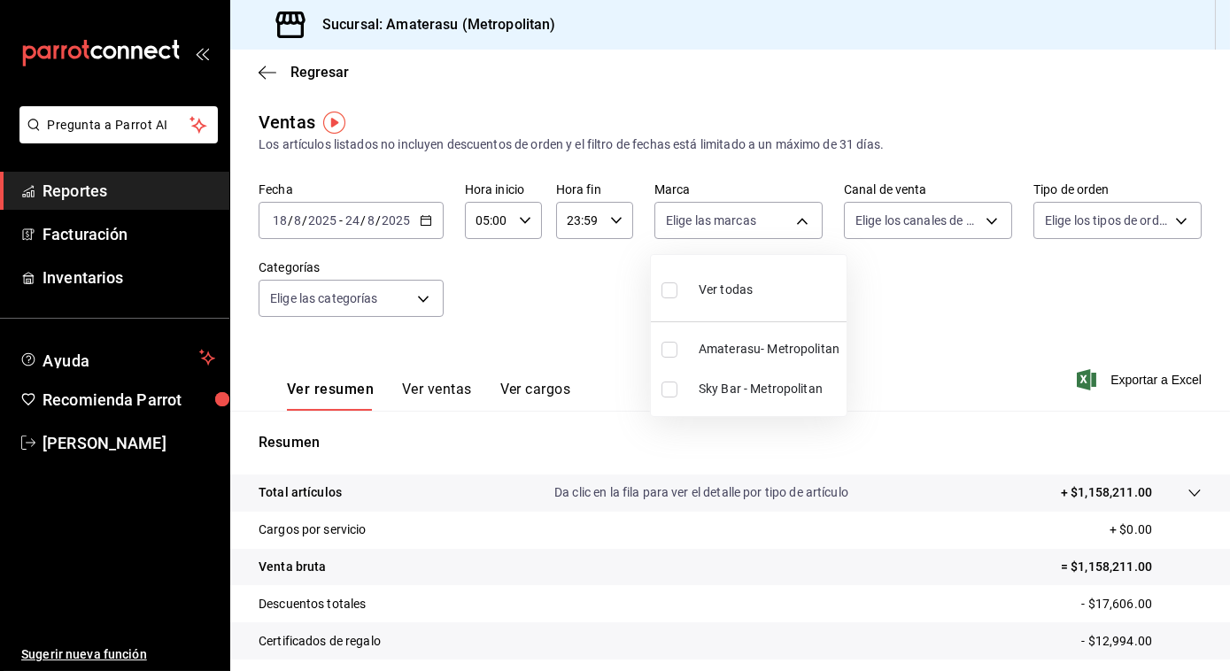
checkbox input "true"
type input "e4cd7fcb-d45b-43ae-a99f-ad4ccfcd9032"
click at [973, 332] on div at bounding box center [615, 335] width 1230 height 671
click at [1112, 380] on span "Exportar a Excel" at bounding box center [1141, 379] width 121 height 21
